Goal: Find specific page/section: Find specific page/section

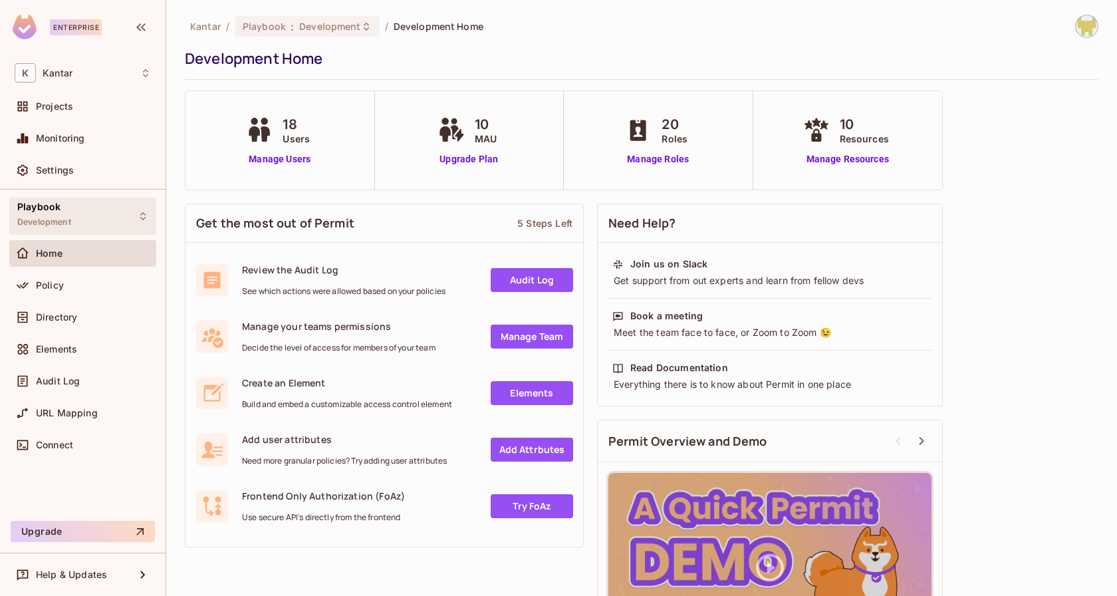
click at [94, 217] on div "Playbook Development" at bounding box center [82, 215] width 147 height 37
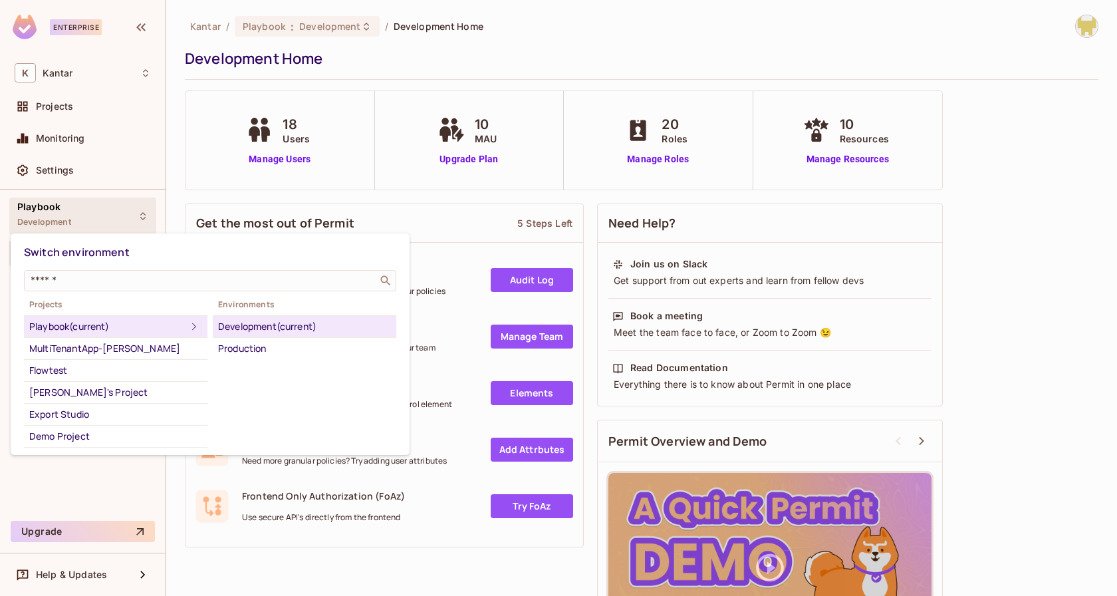
click at [171, 134] on div at bounding box center [558, 298] width 1117 height 596
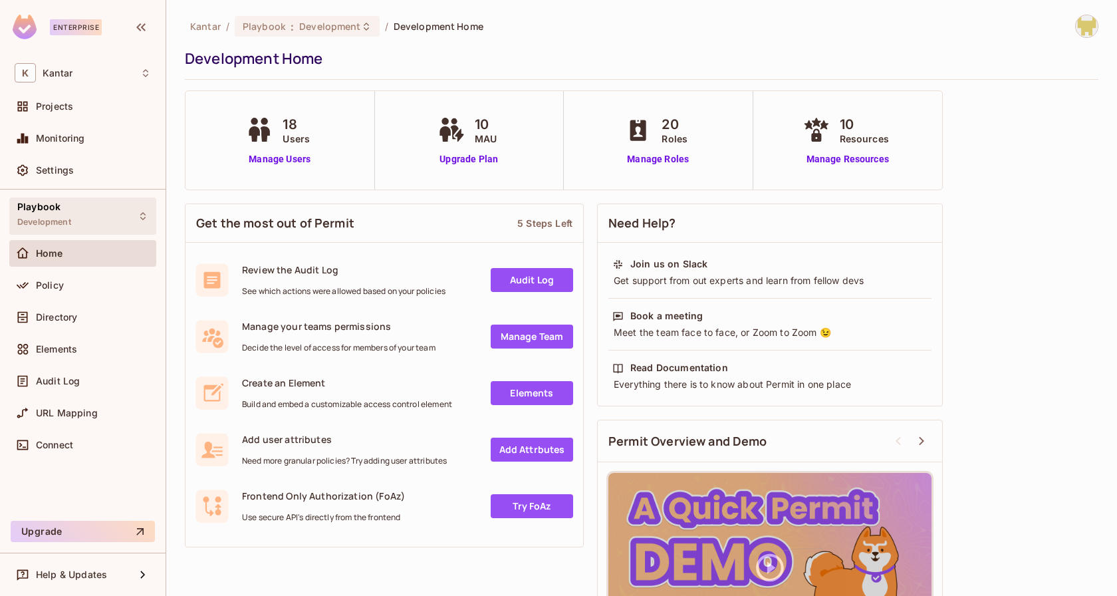
click at [142, 211] on icon at bounding box center [143, 216] width 11 height 11
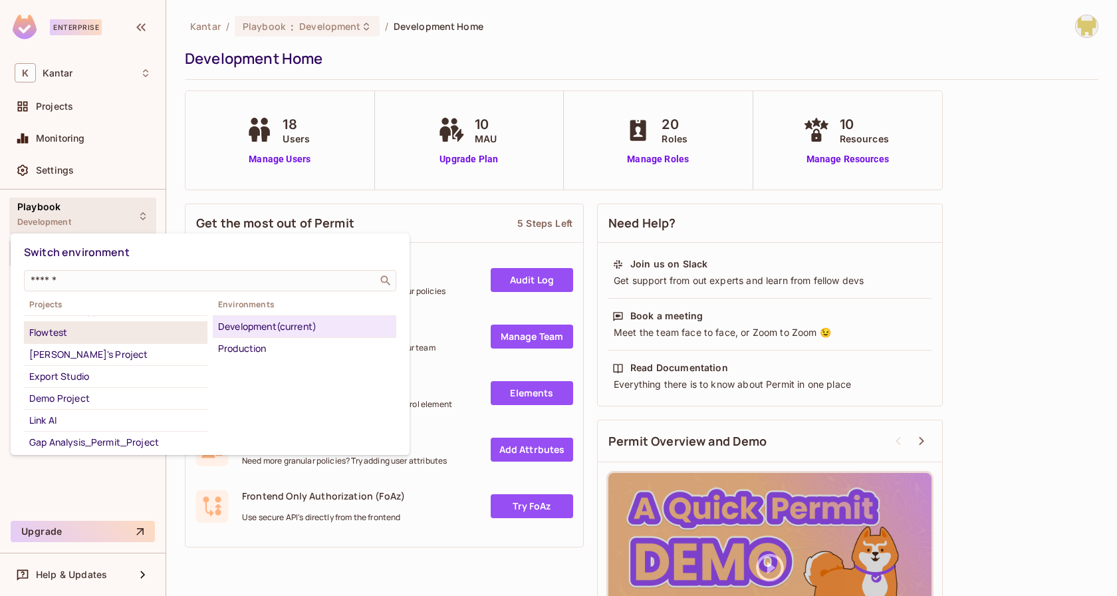
scroll to position [39, 0]
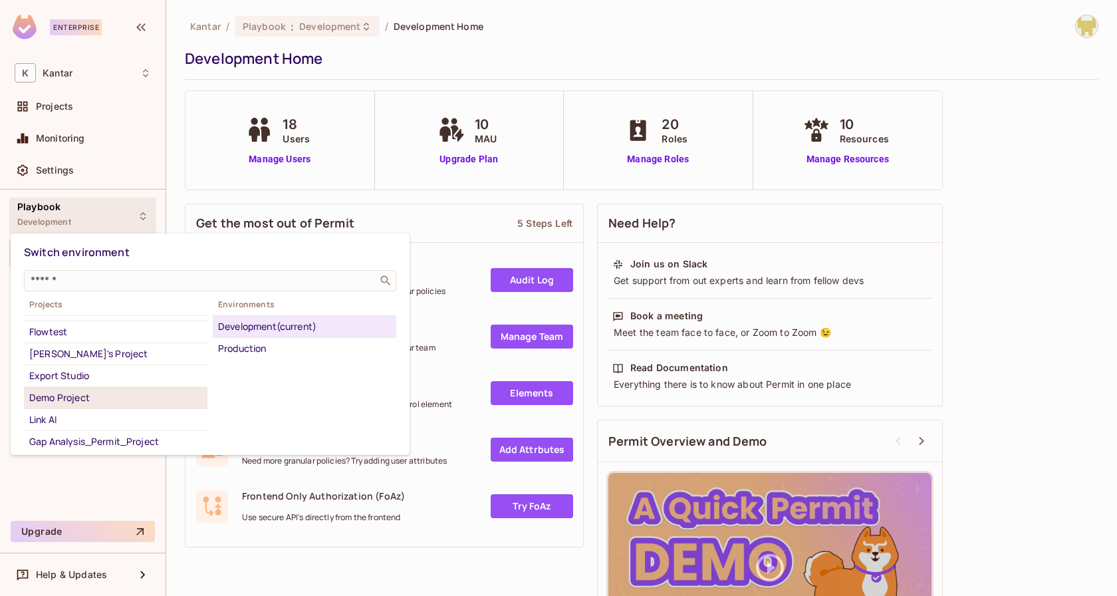
click at [140, 396] on div "Demo Project" at bounding box center [115, 398] width 173 height 16
click at [245, 324] on div "Development" at bounding box center [304, 326] width 173 height 16
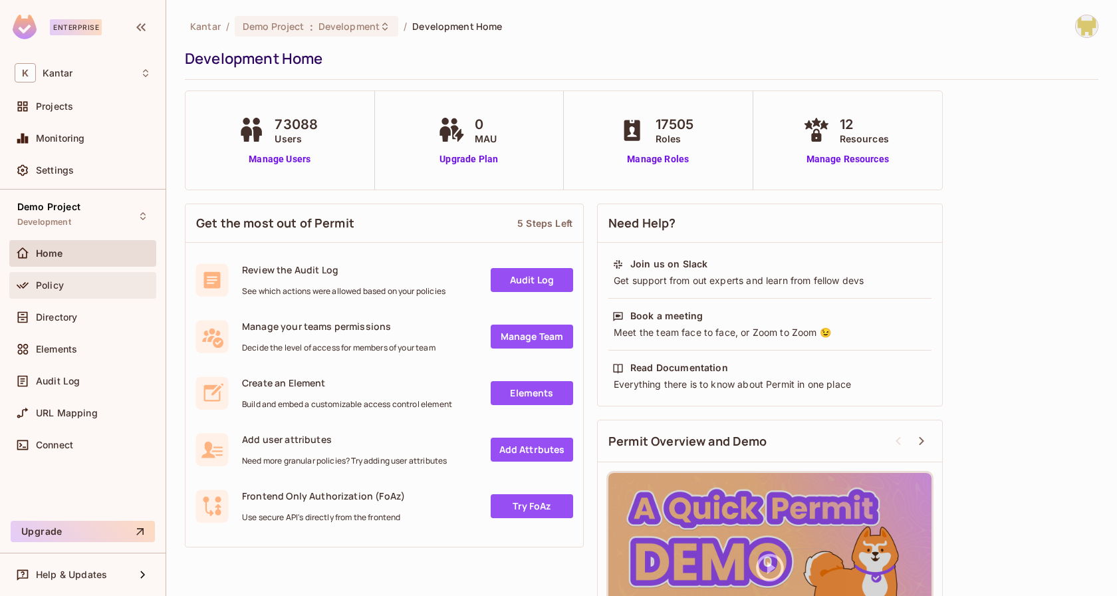
click at [104, 294] on div "Policy" at bounding box center [82, 285] width 147 height 27
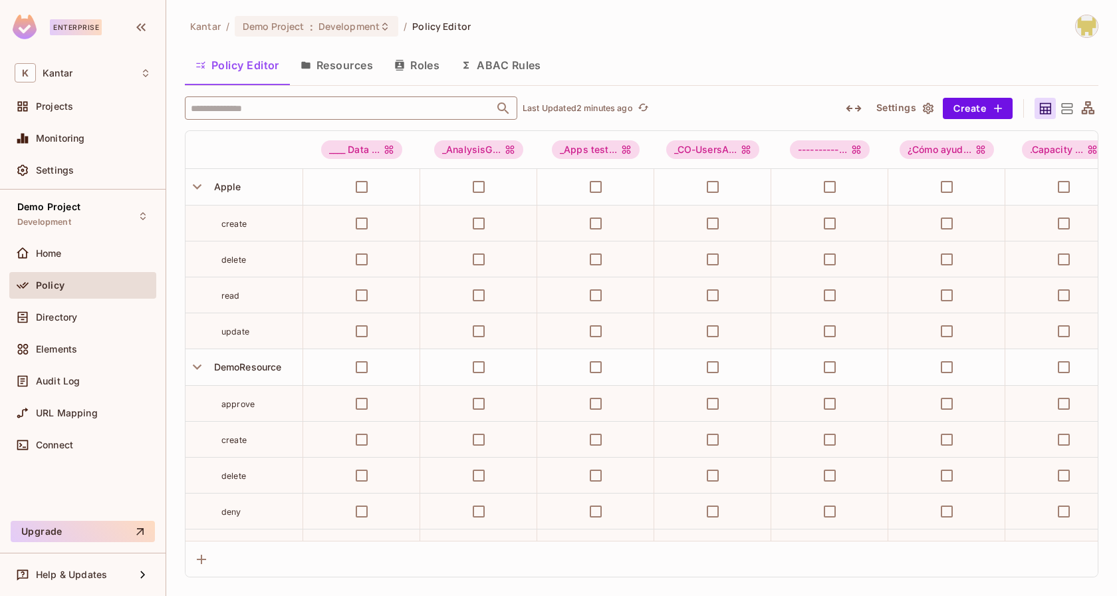
click at [323, 112] on input "text" at bounding box center [339, 107] width 304 height 23
click at [323, 113] on input "text" at bounding box center [339, 107] width 304 height 23
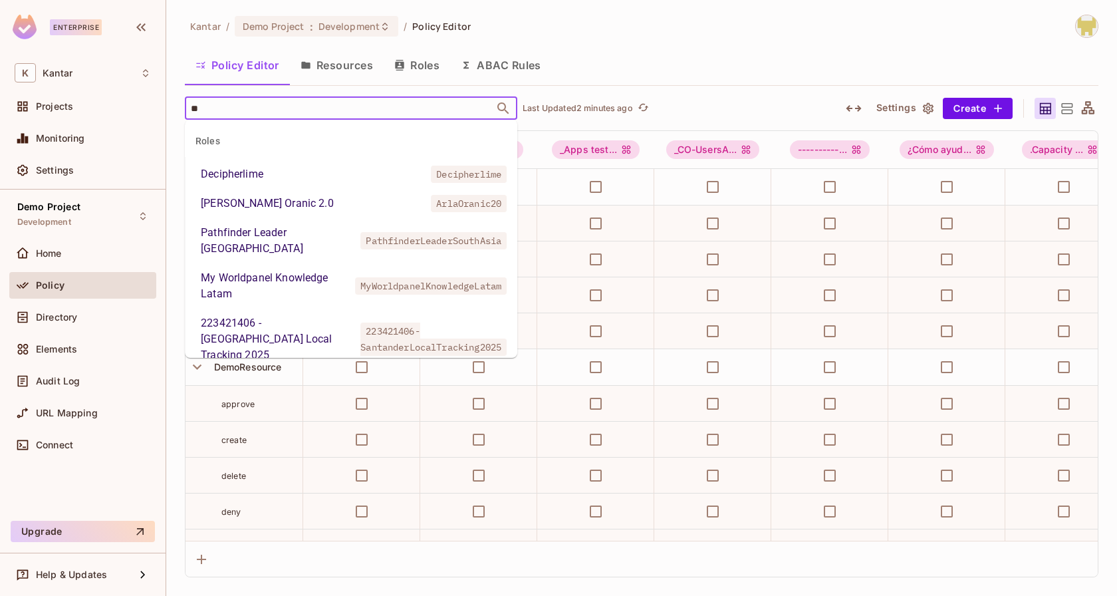
type input "*"
